Goal: Information Seeking & Learning: Learn about a topic

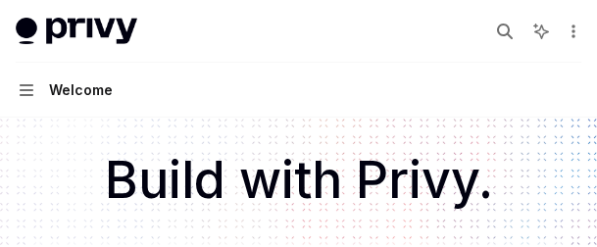
scroll to position [66, 0]
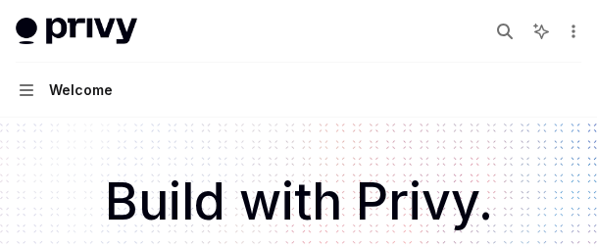
click at [237, 78] on button "Navigation Welcome" at bounding box center [298, 90] width 597 height 55
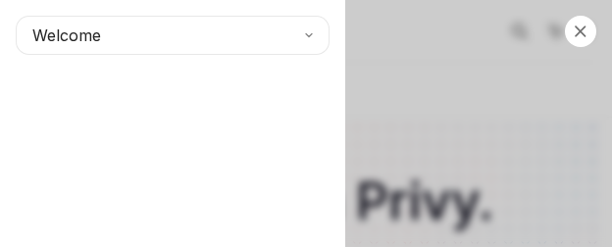
click at [554, 217] on div "Close navigation Welcome" at bounding box center [306, 123] width 612 height 247
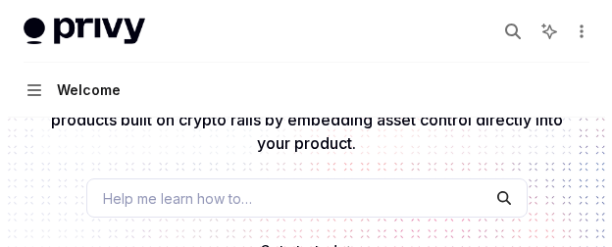
scroll to position [262, 0]
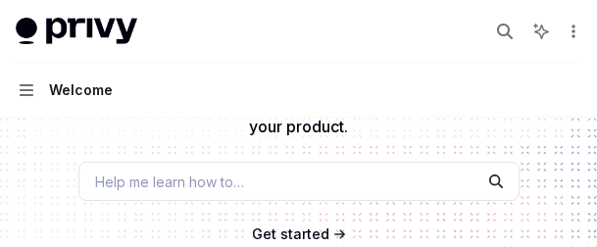
click at [278, 89] on button "Navigation Welcome" at bounding box center [298, 90] width 597 height 55
type textarea "*"
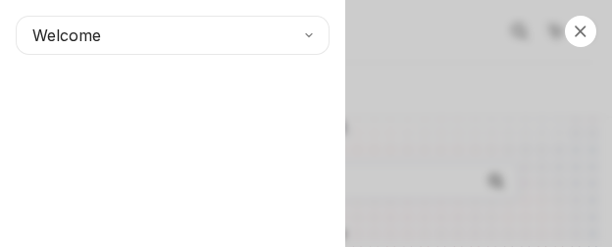
click at [333, 135] on div "Welcome" at bounding box center [172, 123] width 345 height 247
click at [65, 172] on div "Welcome" at bounding box center [172, 123] width 345 height 247
click at [244, 92] on div "Welcome" at bounding box center [172, 123] width 345 height 247
